Goal: Subscribe to service/newsletter

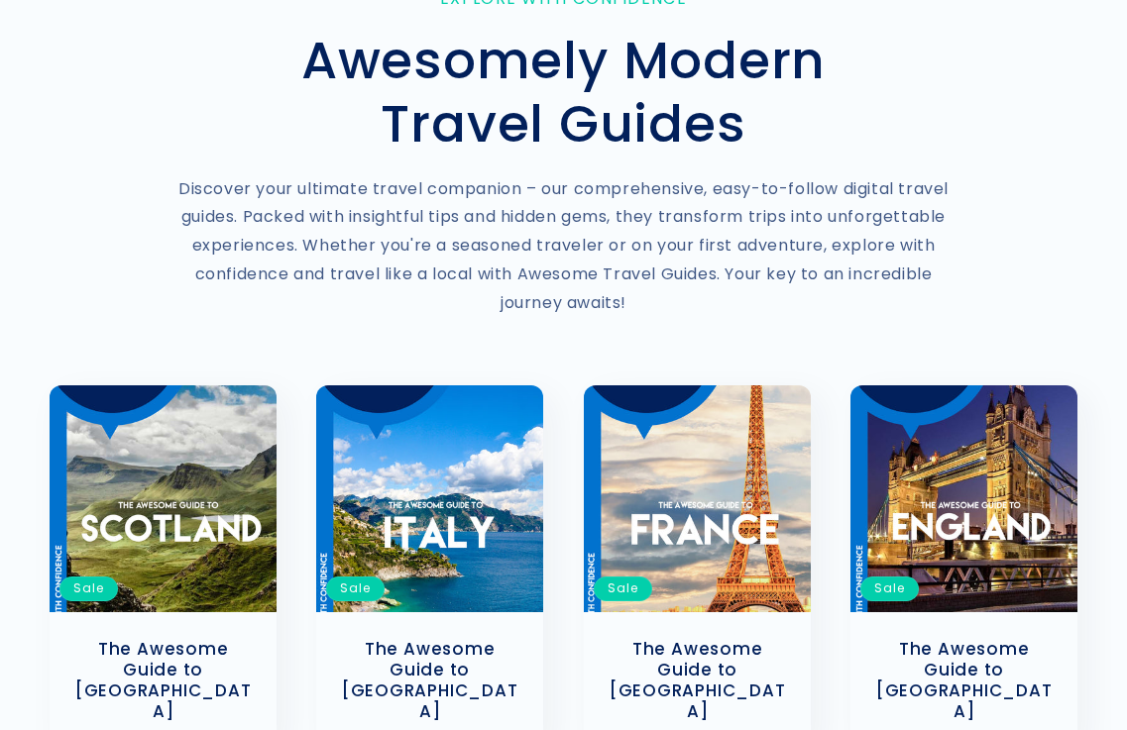
scroll to position [198, 0]
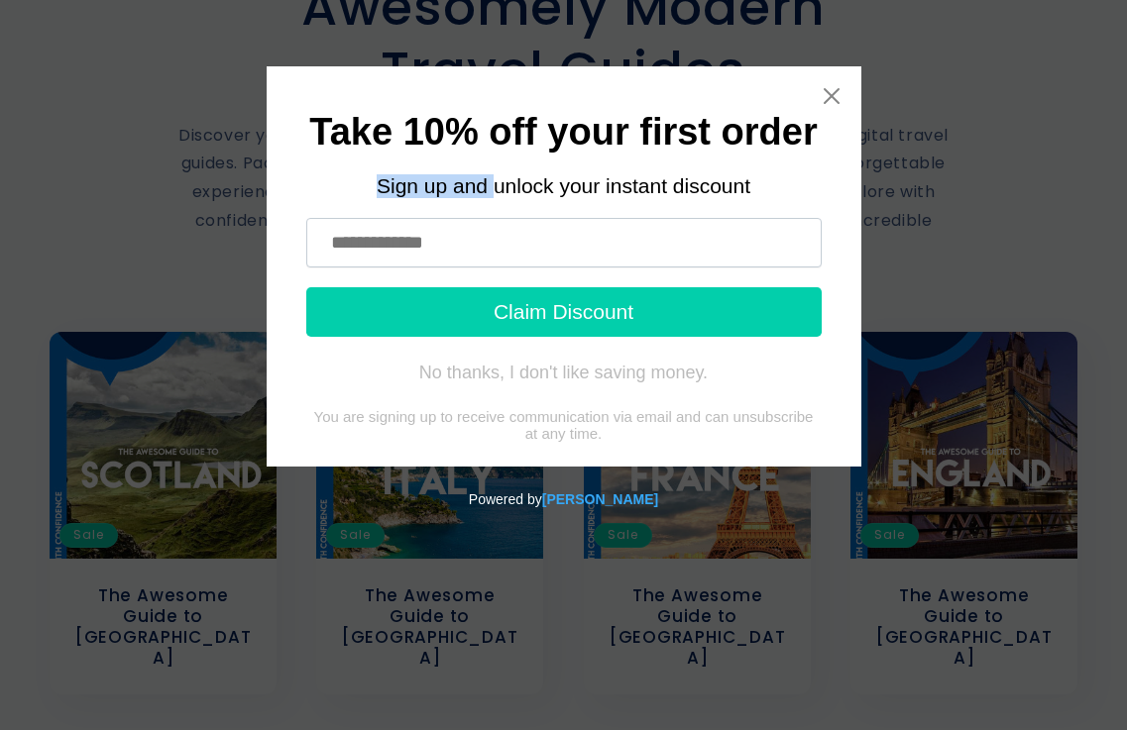
drag, startPoint x: 361, startPoint y: 179, endPoint x: 493, endPoint y: 183, distance: 131.9
click at [493, 183] on div "Sign up and unlock your instant discount" at bounding box center [563, 186] width 515 height 24
copy div "Sign up and"
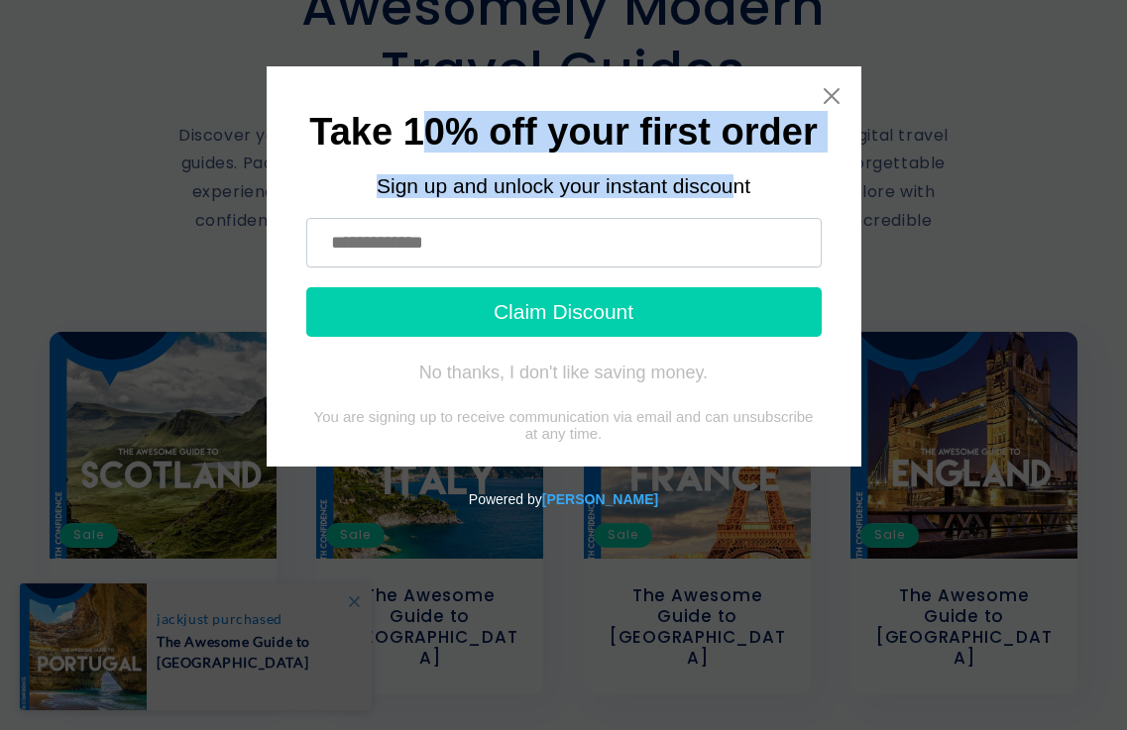
drag, startPoint x: 414, startPoint y: 126, endPoint x: 739, endPoint y: 152, distance: 326.1
click at [737, 156] on div "Take 10% off your first order Sign up and unlock your instant discount" at bounding box center [563, 157] width 515 height 81
click at [736, 134] on h1 "Take 10% off your first order" at bounding box center [563, 133] width 515 height 33
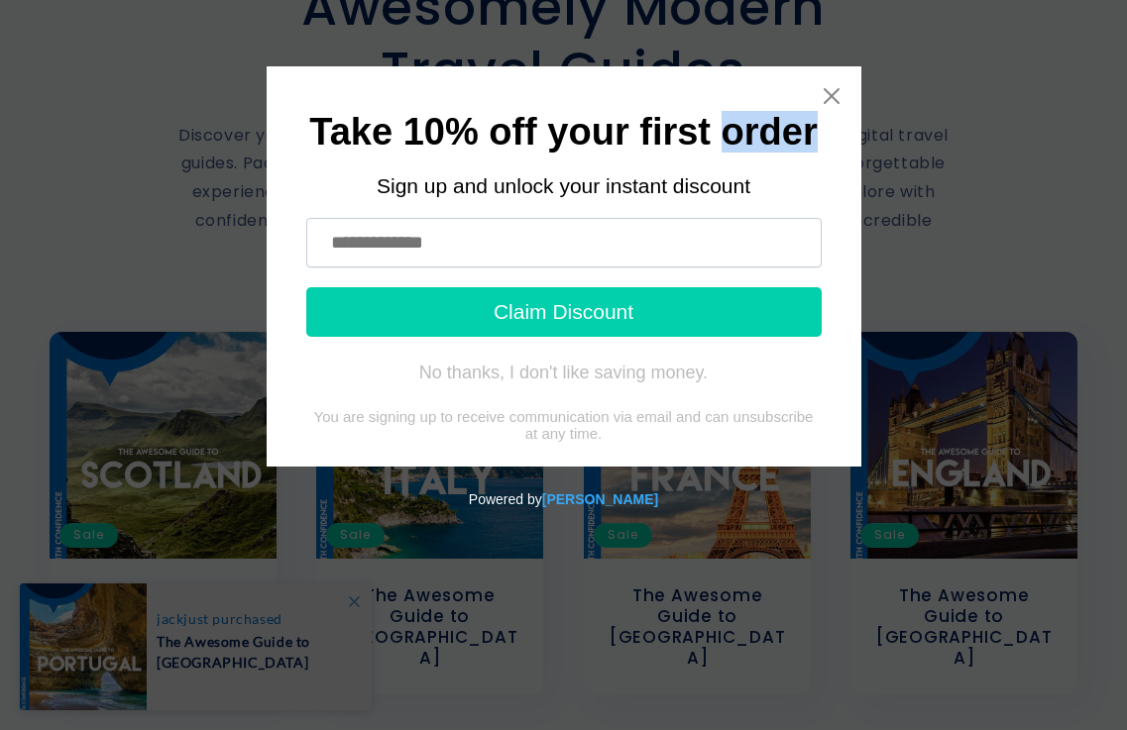
click at [736, 134] on h1 "Take 10% off your first order" at bounding box center [563, 133] width 515 height 33
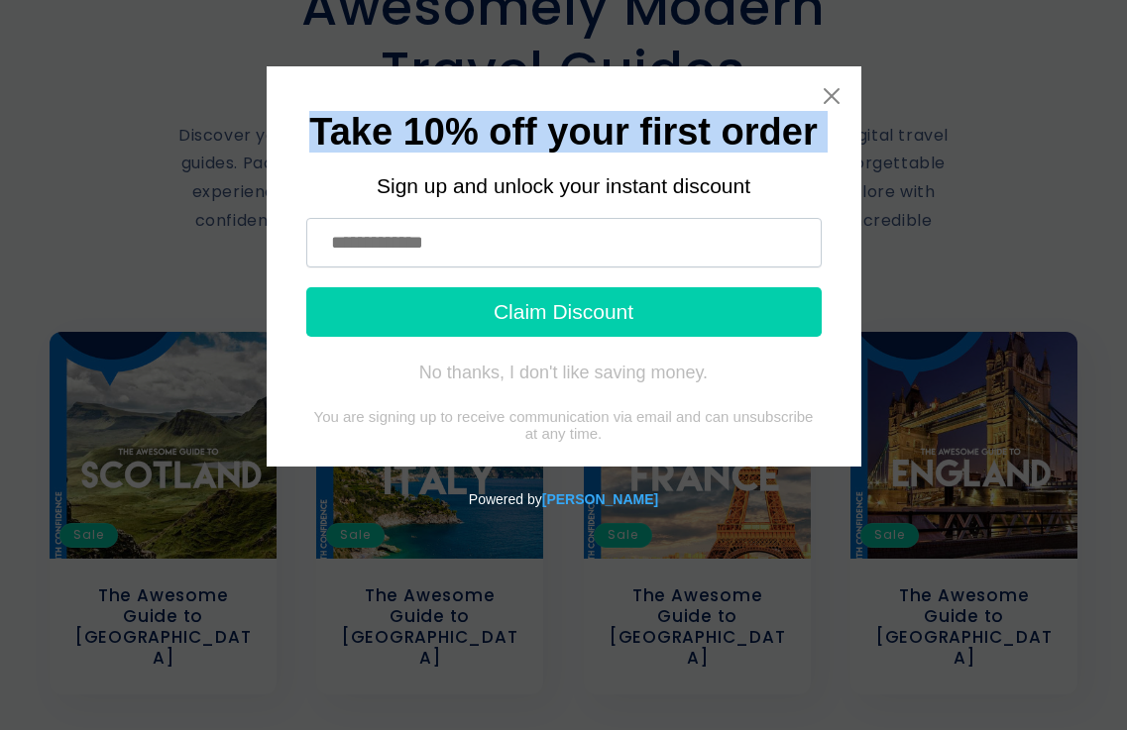
click at [736, 134] on h1 "Take 10% off your first order" at bounding box center [563, 133] width 515 height 33
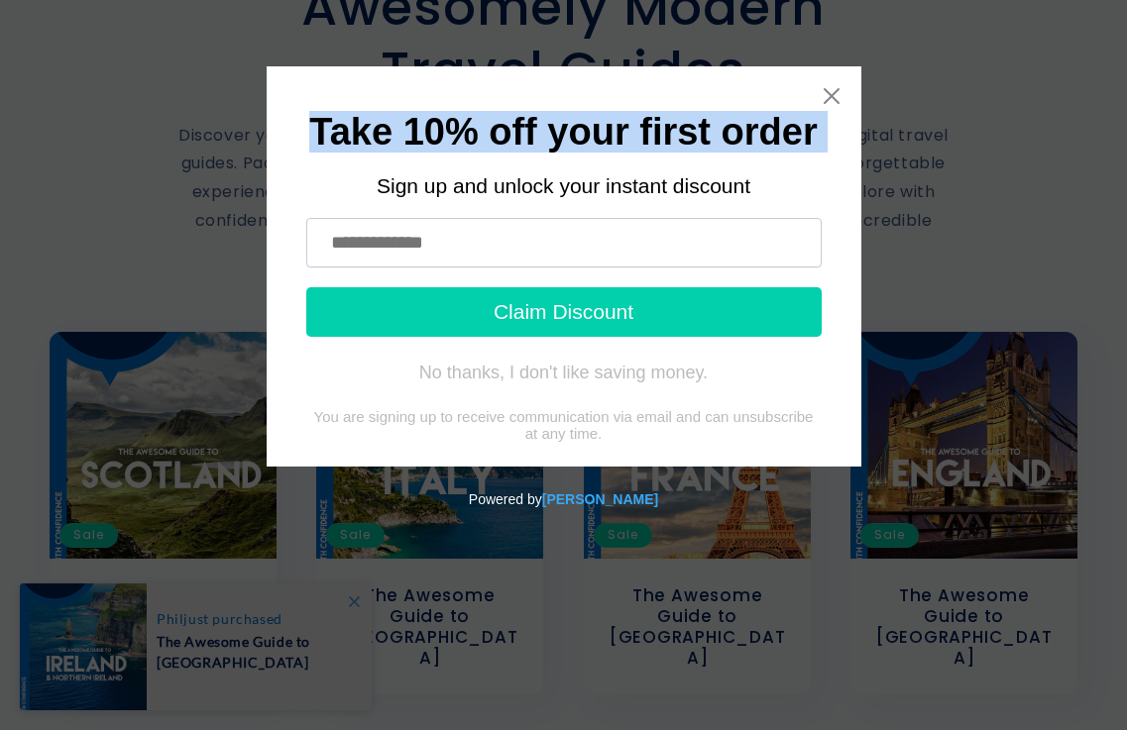
click at [771, 72] on div "Take 10% off your first order Sign up and unlock your instant discount Claim Di…" at bounding box center [564, 266] width 595 height 400
